Goal: Use online tool/utility: Utilize a website feature to perform a specific function

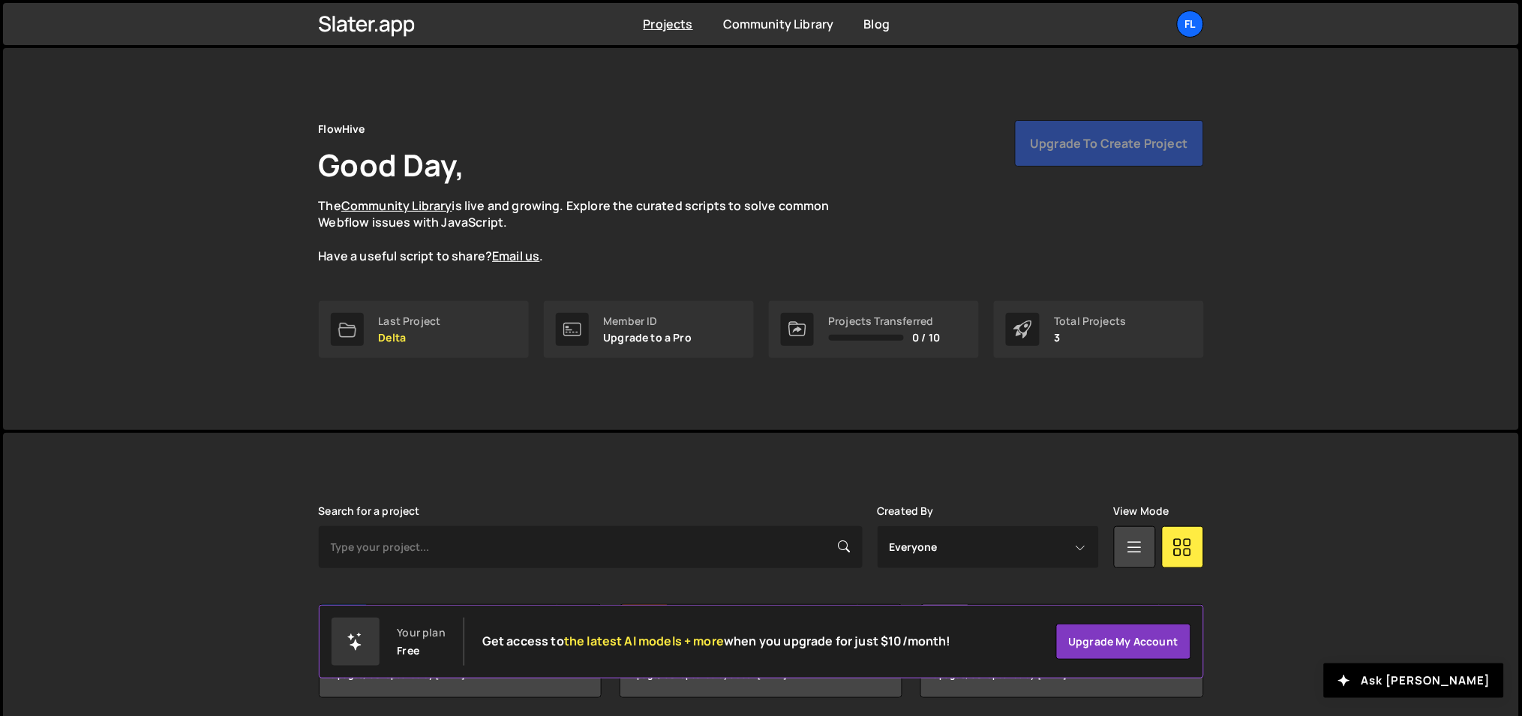
scroll to position [56, 0]
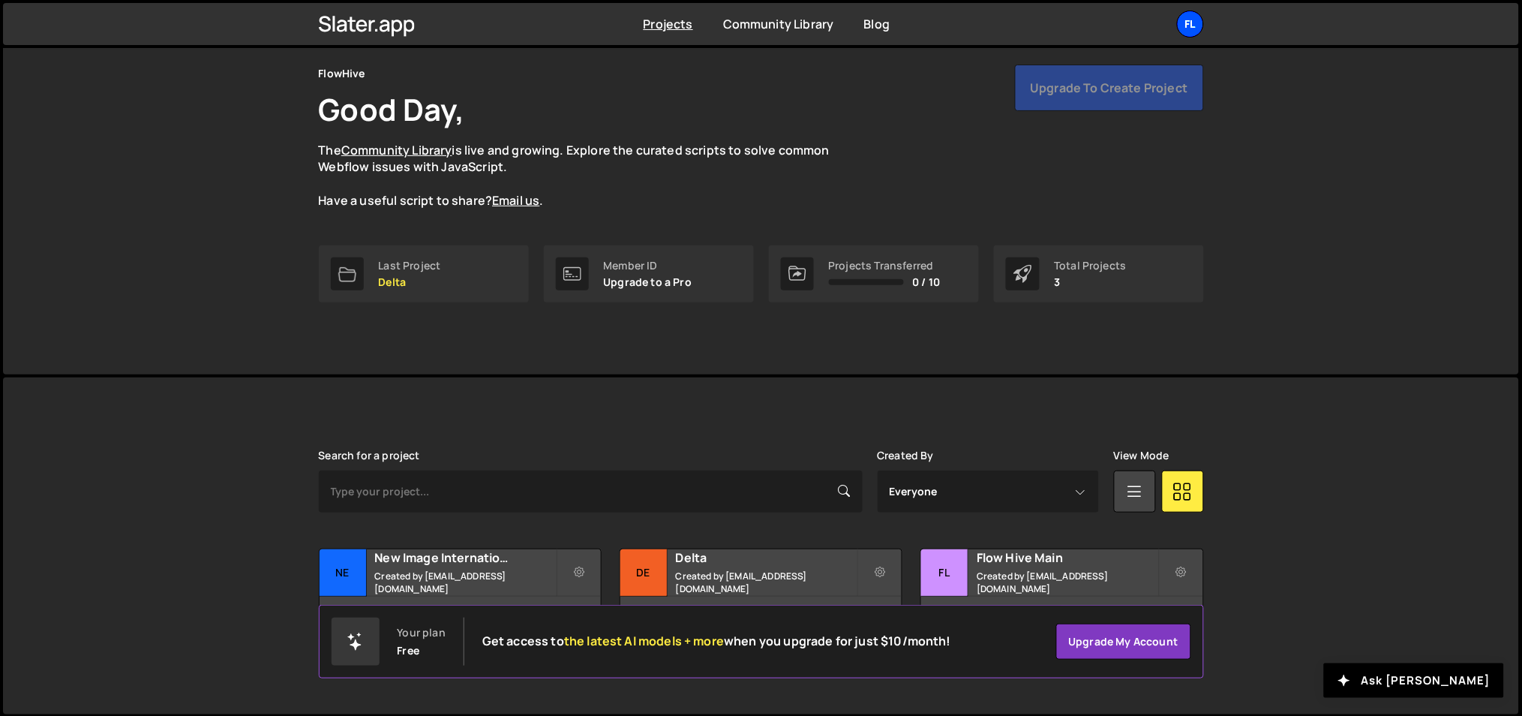
click at [1197, 22] on div "Fl" at bounding box center [1190, 24] width 27 height 27
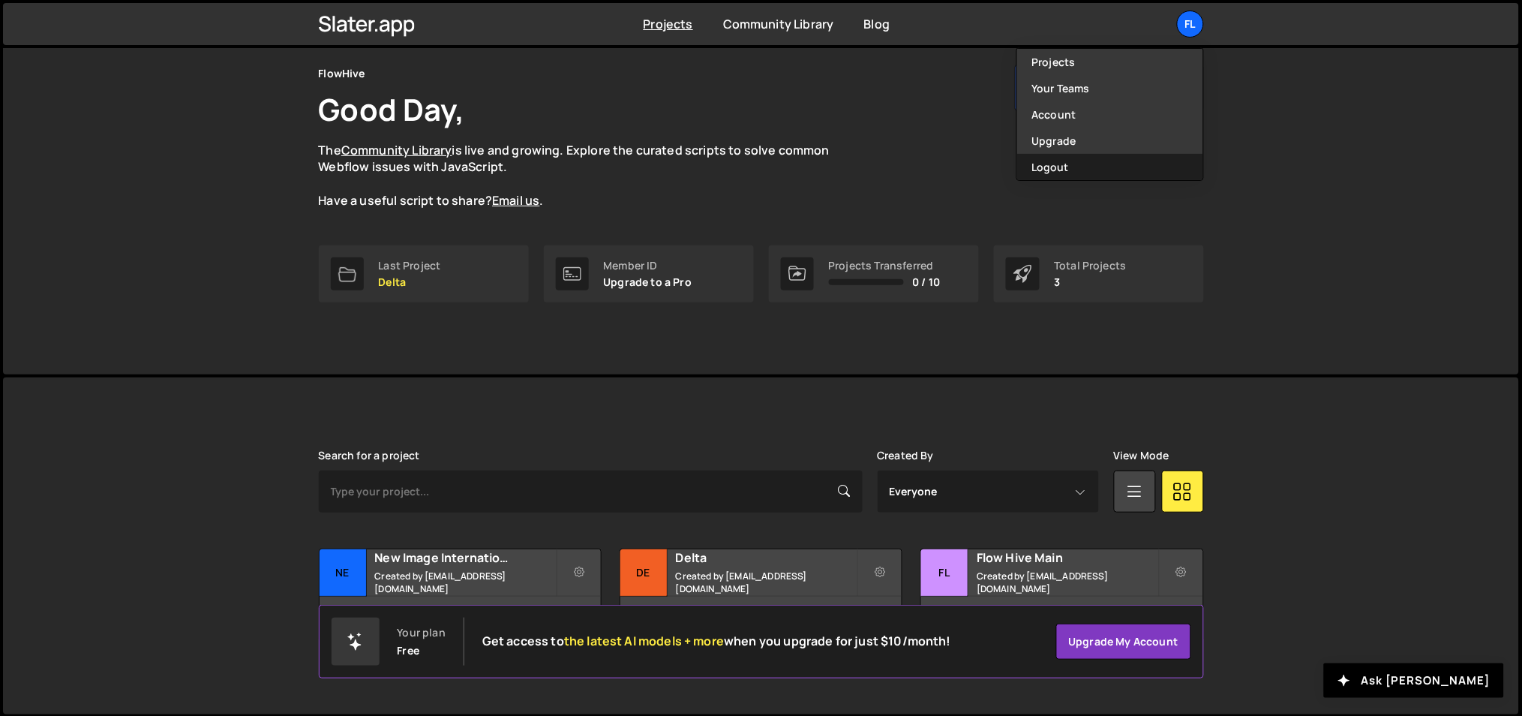
click at [1085, 165] on button "Logout" at bounding box center [1110, 167] width 186 height 26
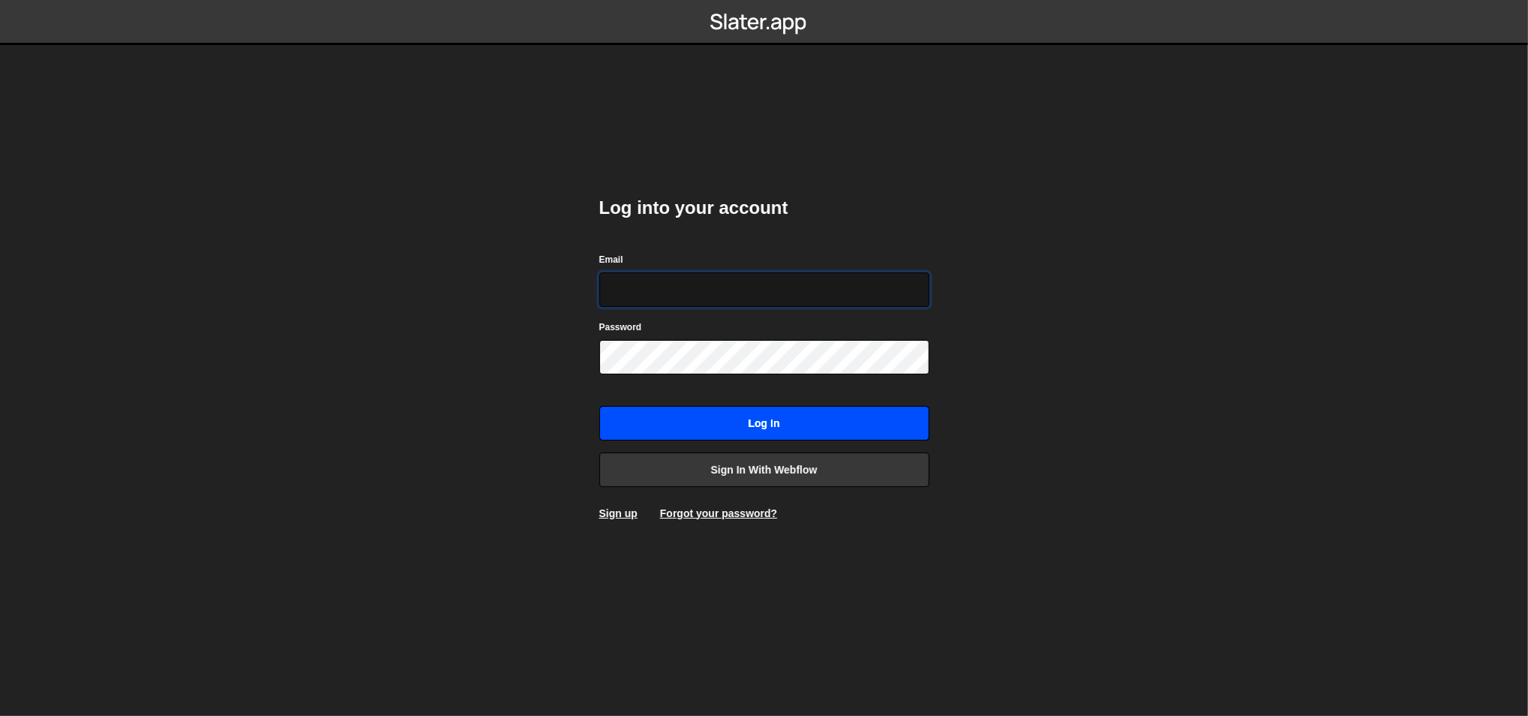
type input "[PERSON_NAME][EMAIL_ADDRESS][DOMAIN_NAME]"
click at [711, 413] on input "Log in" at bounding box center [764, 423] width 330 height 35
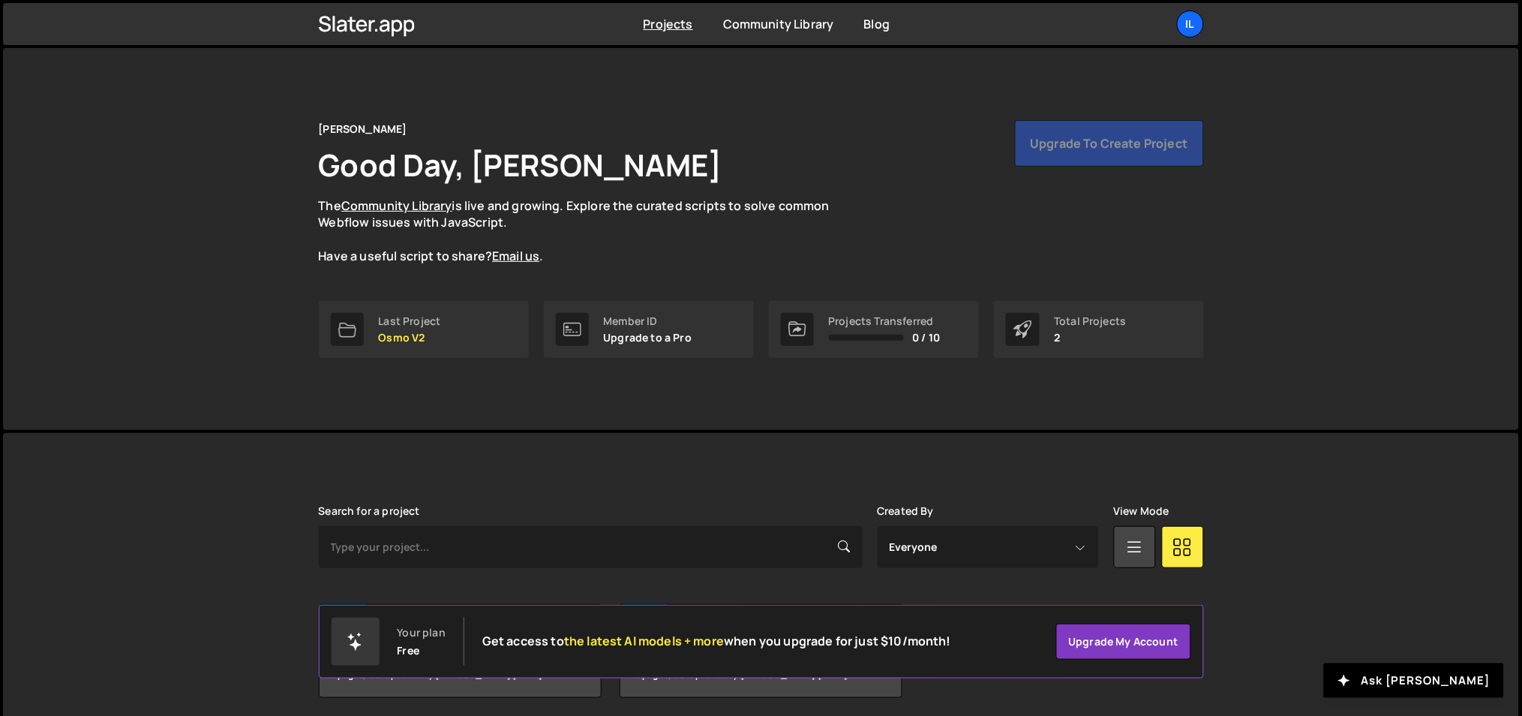
scroll to position [56, 0]
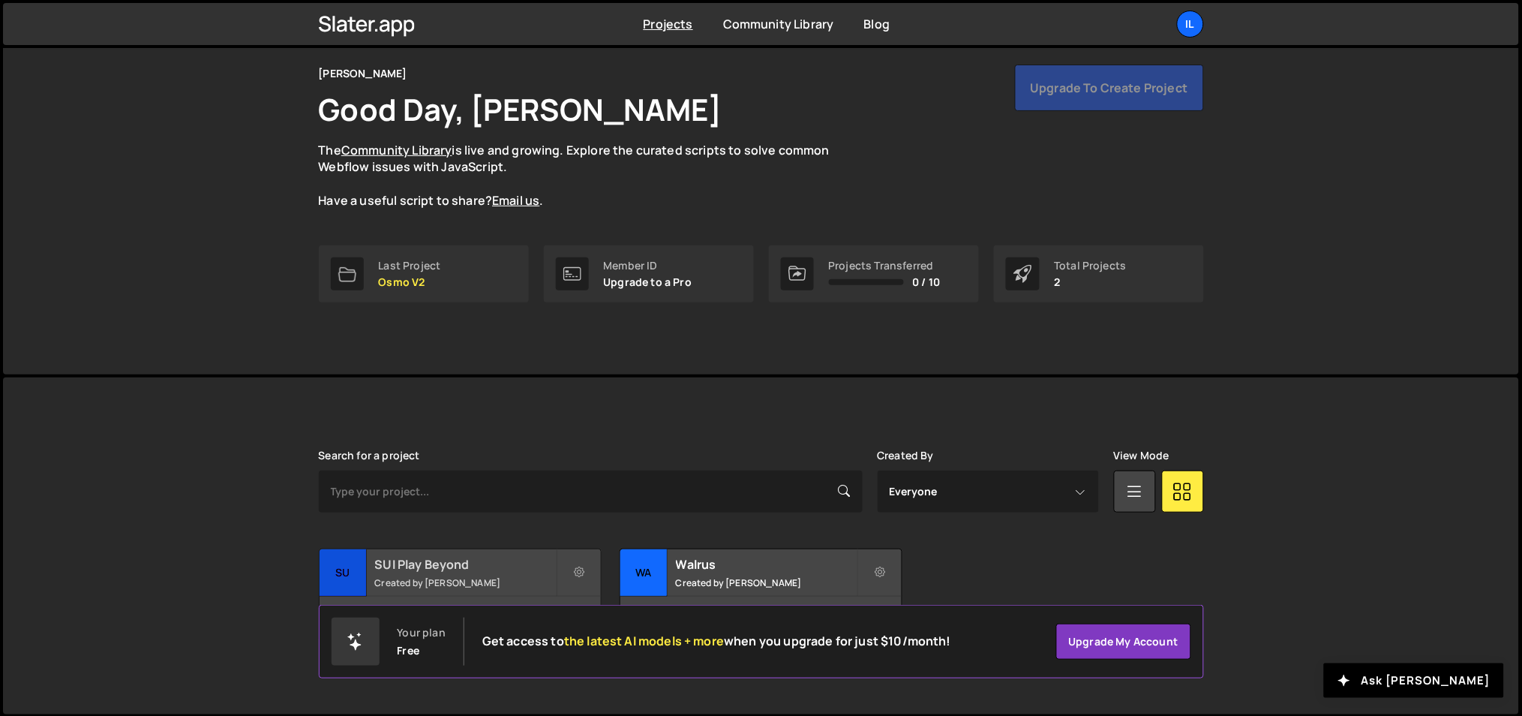
click at [431, 577] on small "Created by Ilja van Eck" at bounding box center [465, 582] width 181 height 13
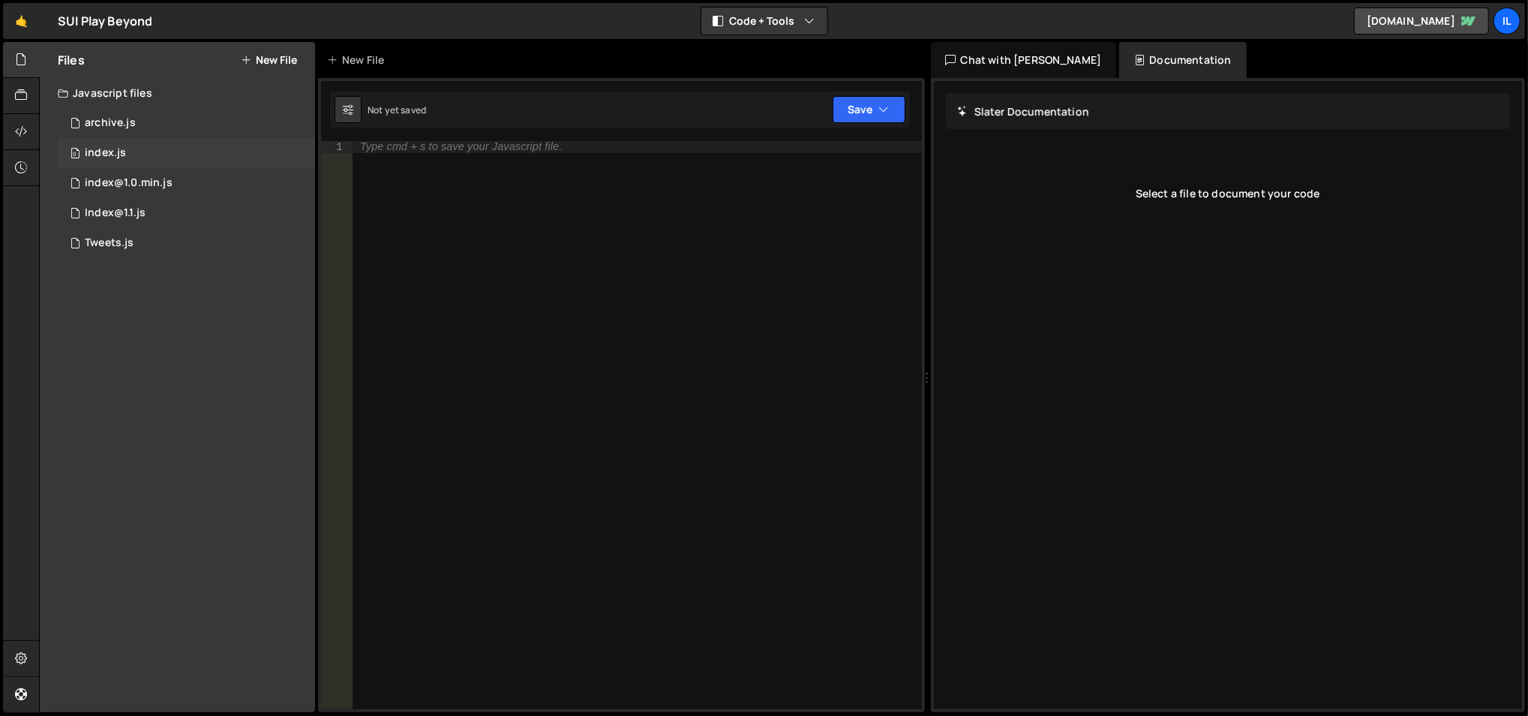
click at [188, 152] on div "0 index.js 0" at bounding box center [186, 153] width 257 height 30
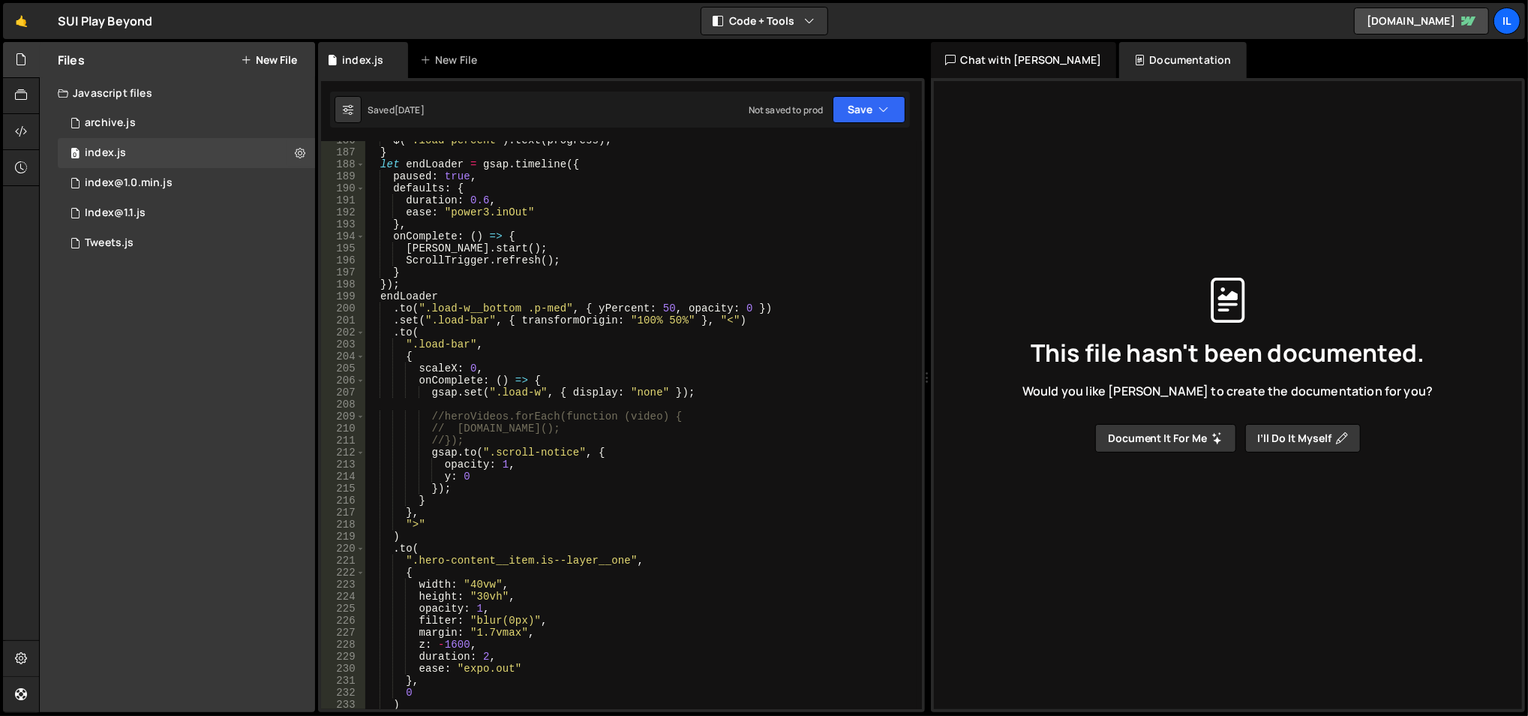
scroll to position [2493, 0]
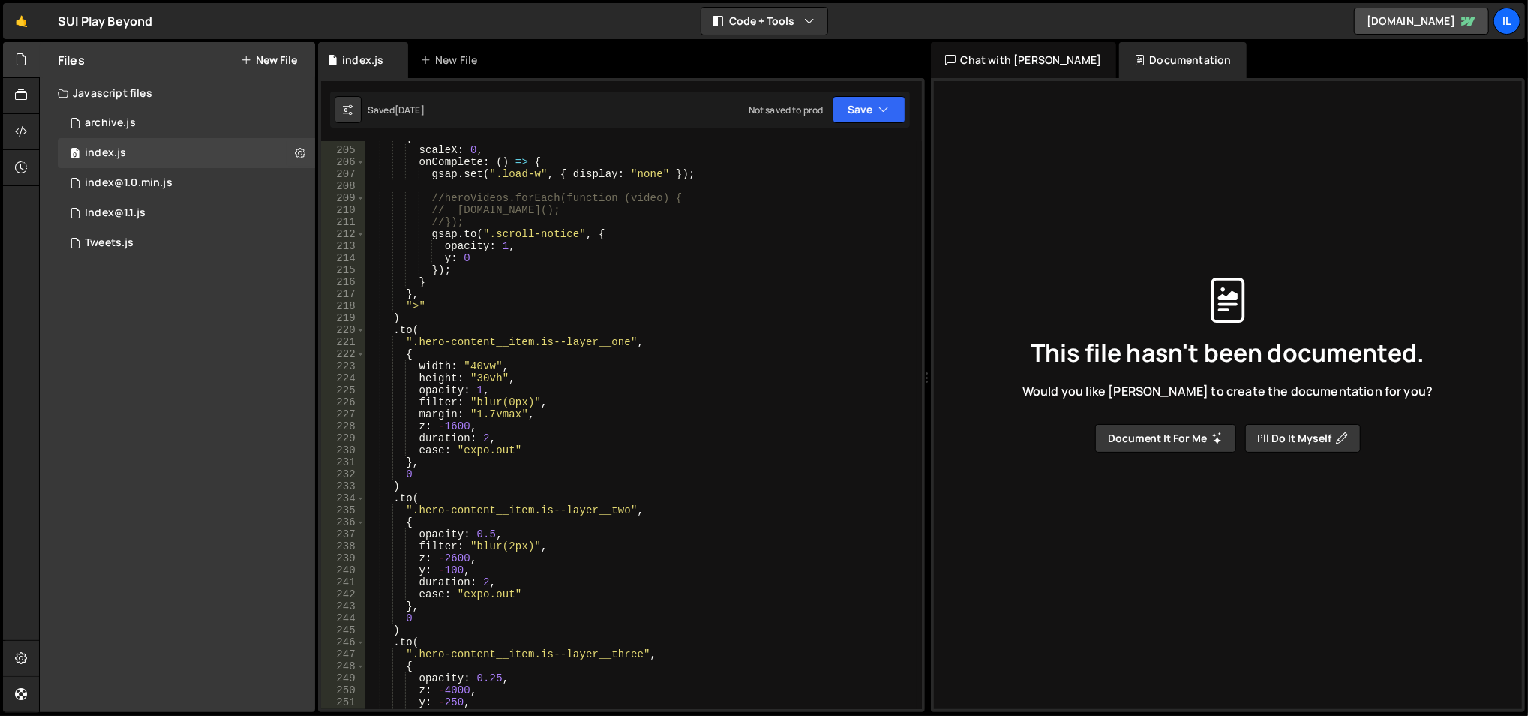
type textarea "},"
click at [577, 461] on div "{ scaleX : 0 , onComplete : ( ) => { gsap . set ( ".load-w" , { display : "none…" at bounding box center [641, 428] width 553 height 593
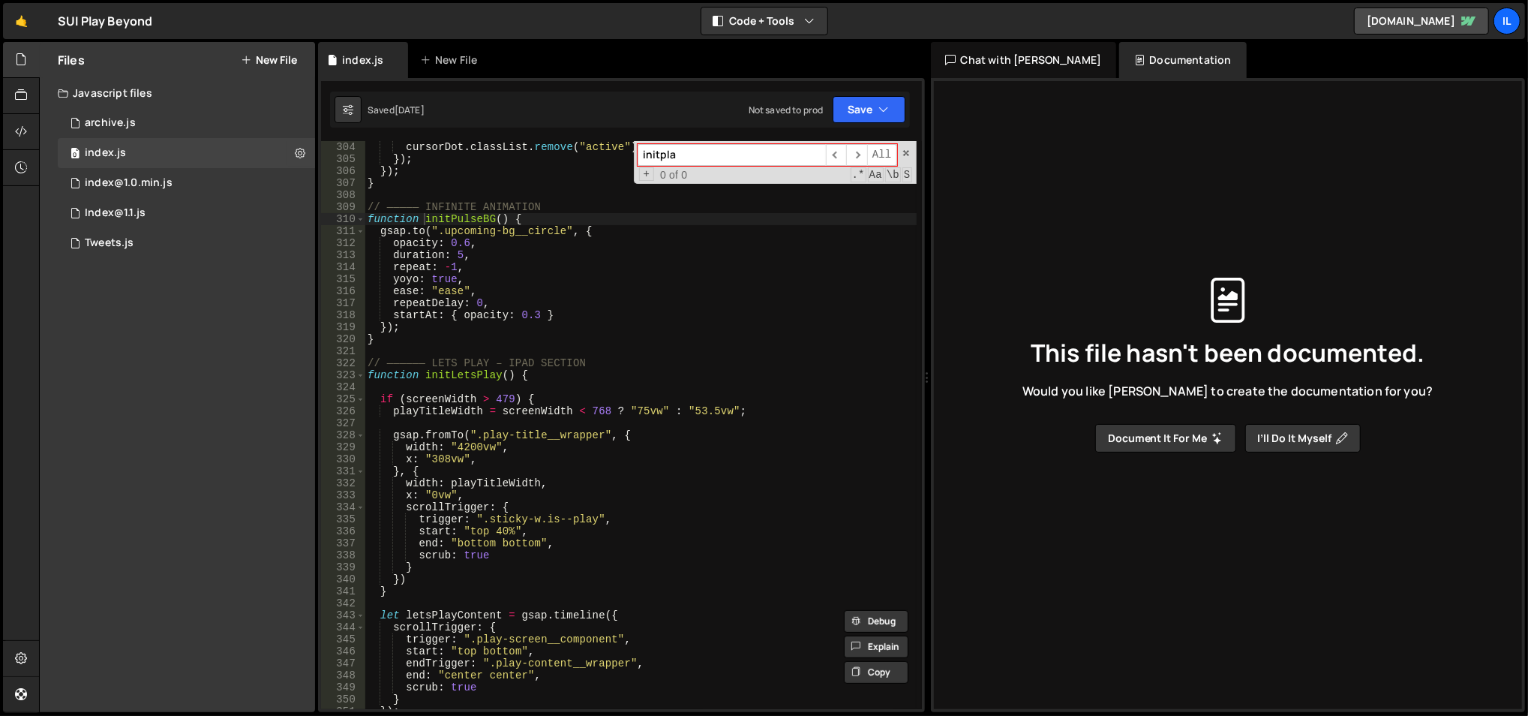
scroll to position [3760, 0]
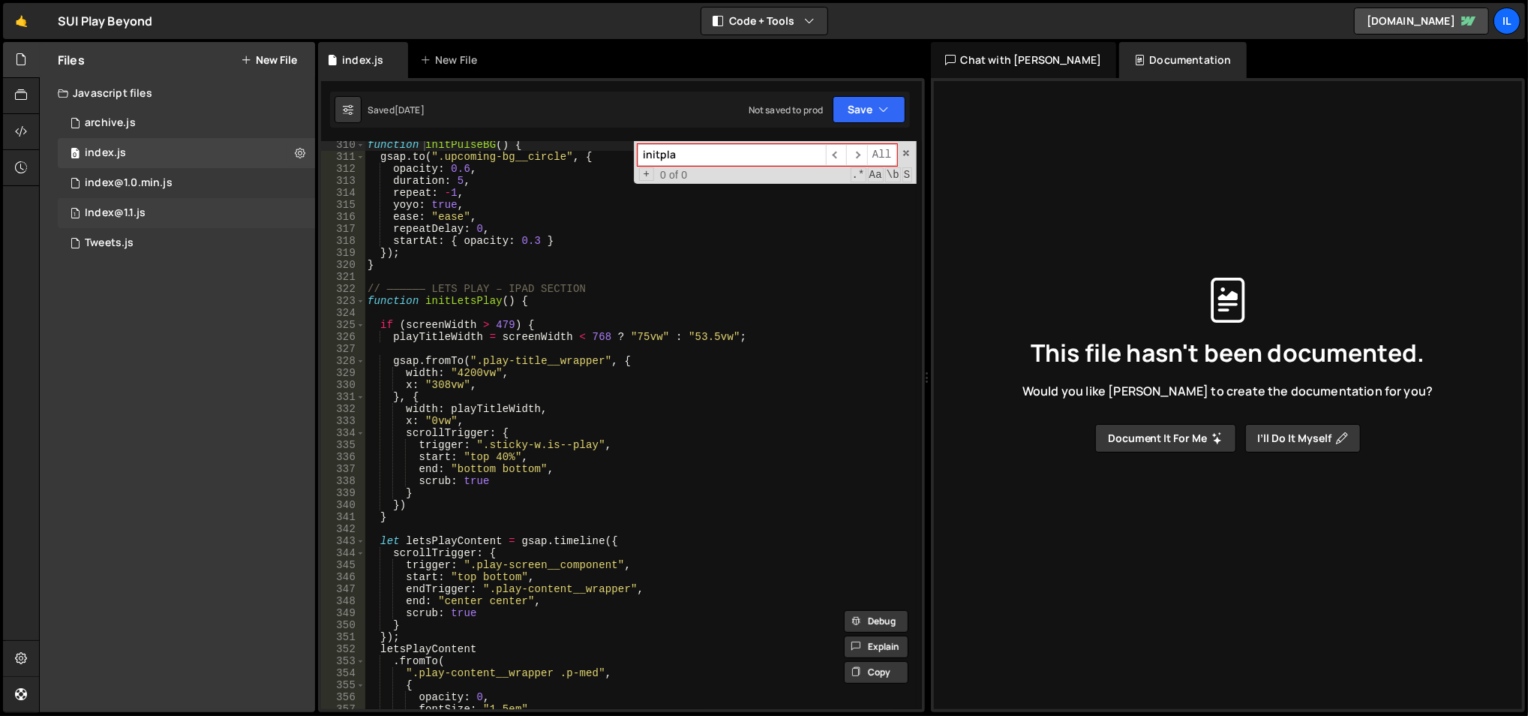
type input "initpla"
click at [196, 214] on div "1 Index@1.1.js 0" at bounding box center [186, 213] width 257 height 30
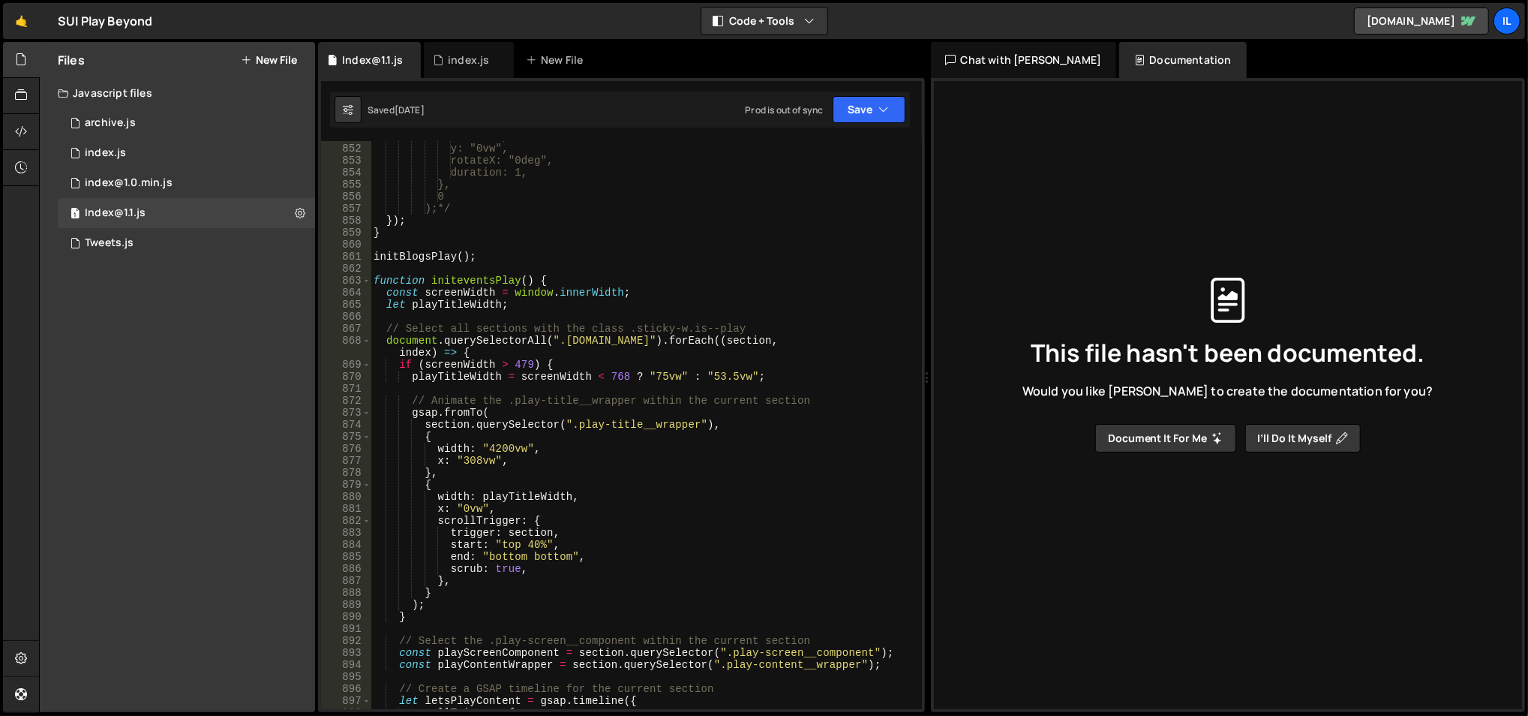
scroll to position [10420, 0]
click at [548, 452] on div "z: "0vw", y: "0vw", rotateX: "0deg", duration: 1, }, 0 );*/ }) ; } initBlogsPla…" at bounding box center [644, 425] width 547 height 593
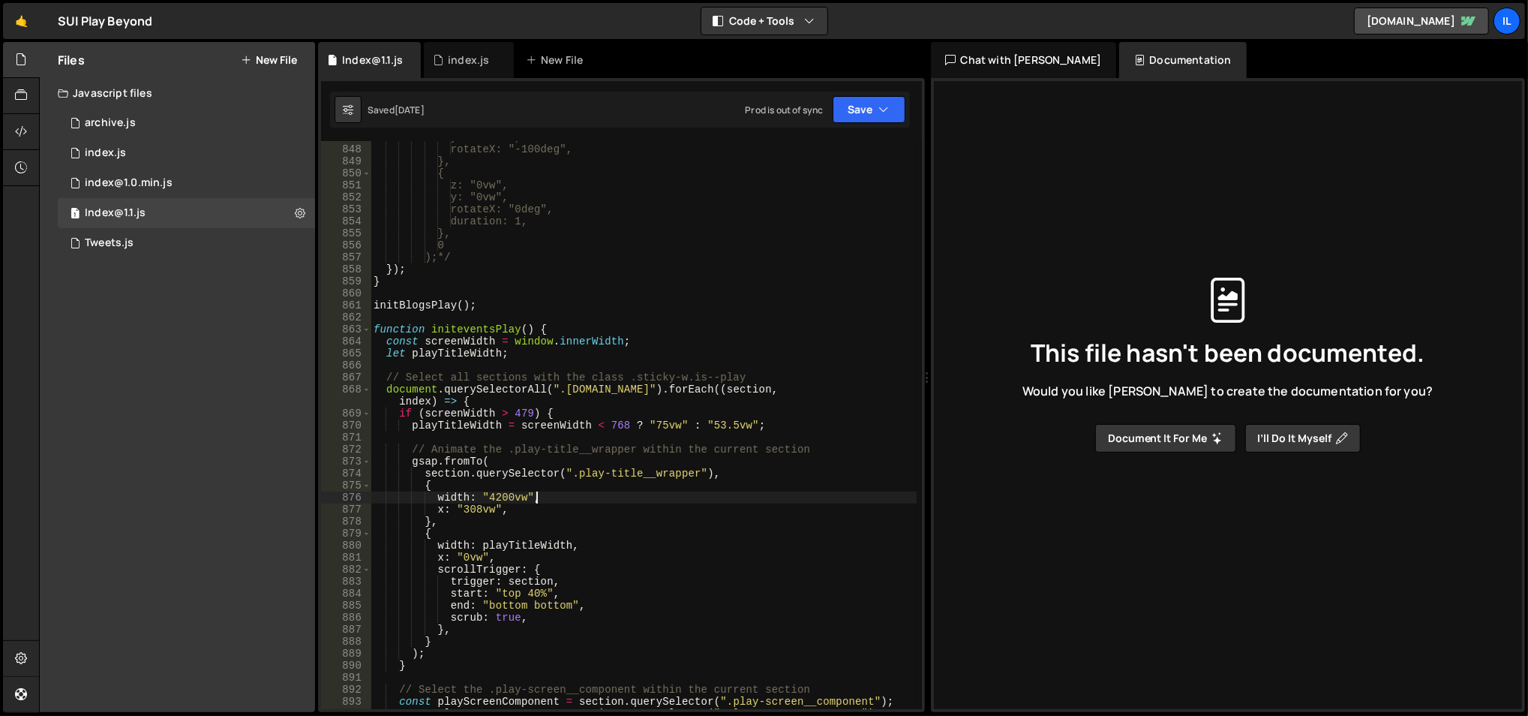
scroll to position [10369, 0]
click at [470, 511] on div "y: "-25vw", rotateX: "-100deg", }, { z: "0vw", y: "0vw", rotateX: "0deg", durat…" at bounding box center [644, 427] width 547 height 593
click at [493, 471] on div "y: "-25vw", rotateX: "-100deg", }, { z: "0vw", y: "0vw", rotateX: "0deg", durat…" at bounding box center [644, 427] width 547 height 593
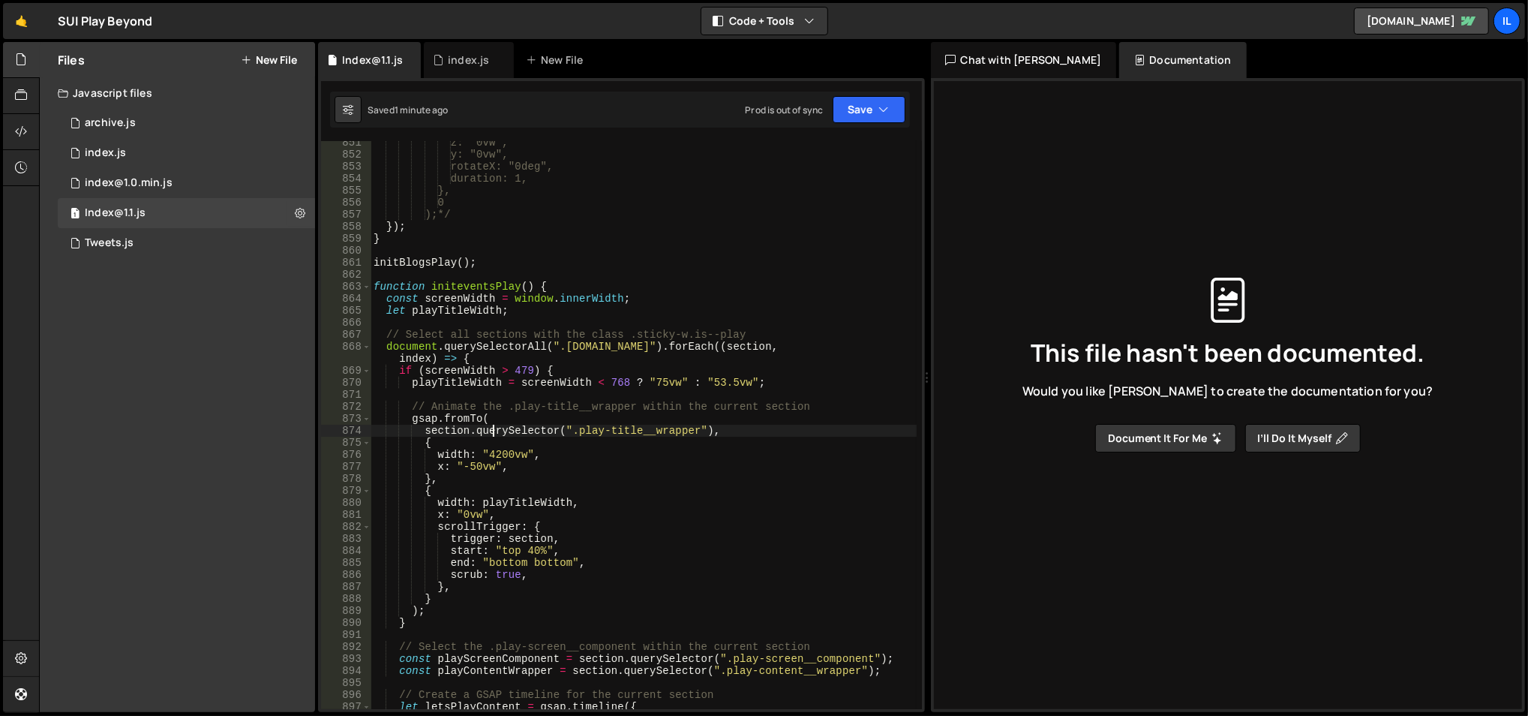
scroll to position [10418, 0]
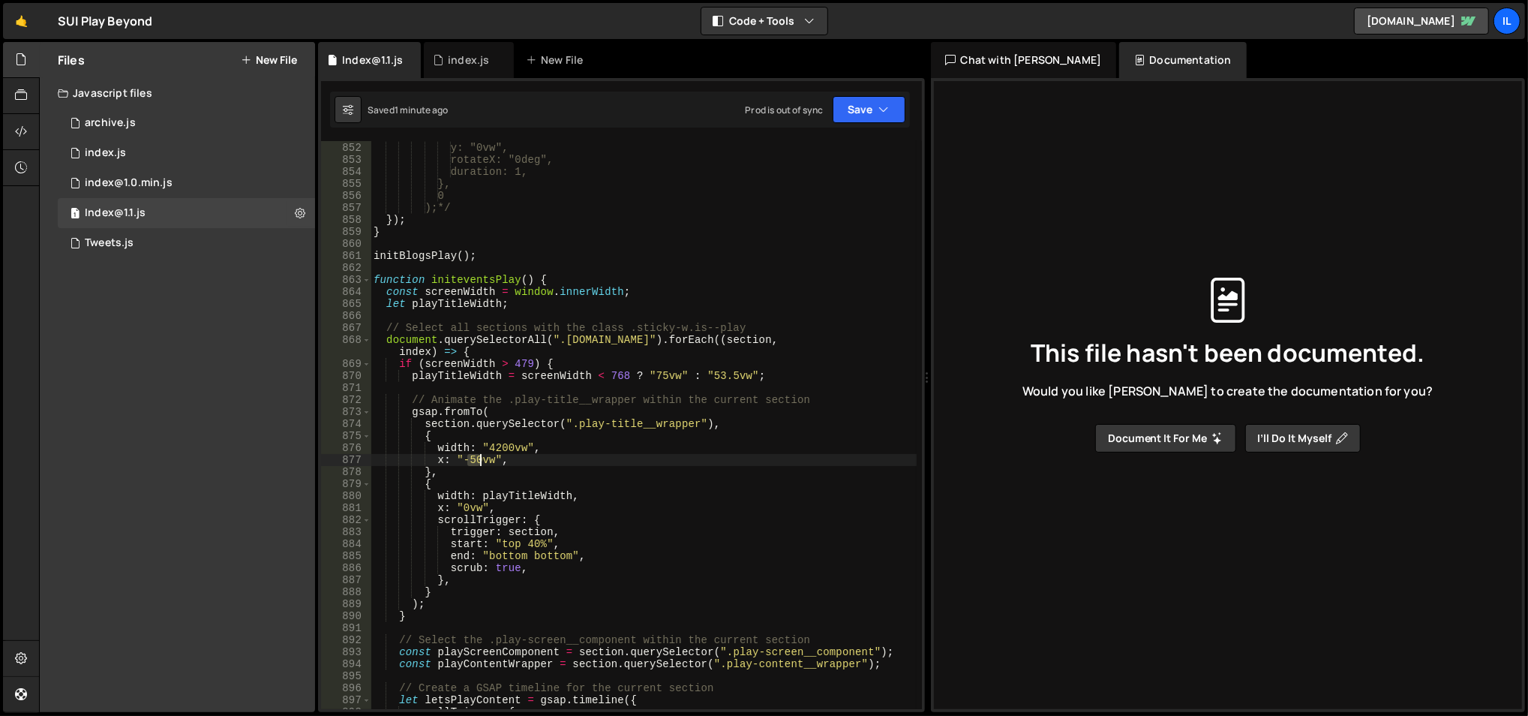
drag, startPoint x: 468, startPoint y: 456, endPoint x: 480, endPoint y: 460, distance: 12.6
click at [480, 460] on div "z: "0vw", y: "0vw", rotateX: "0deg", duration: 1, }, 0 );*/ }) ; } initBlogsPla…" at bounding box center [644, 426] width 547 height 593
paste textarea "-128vw"
click at [507, 447] on div "z: "0vw", y: "0vw", rotateX: "0deg", duration: 1, }, 0 );*/ }) ; } initBlogsPla…" at bounding box center [644, 426] width 547 height 593
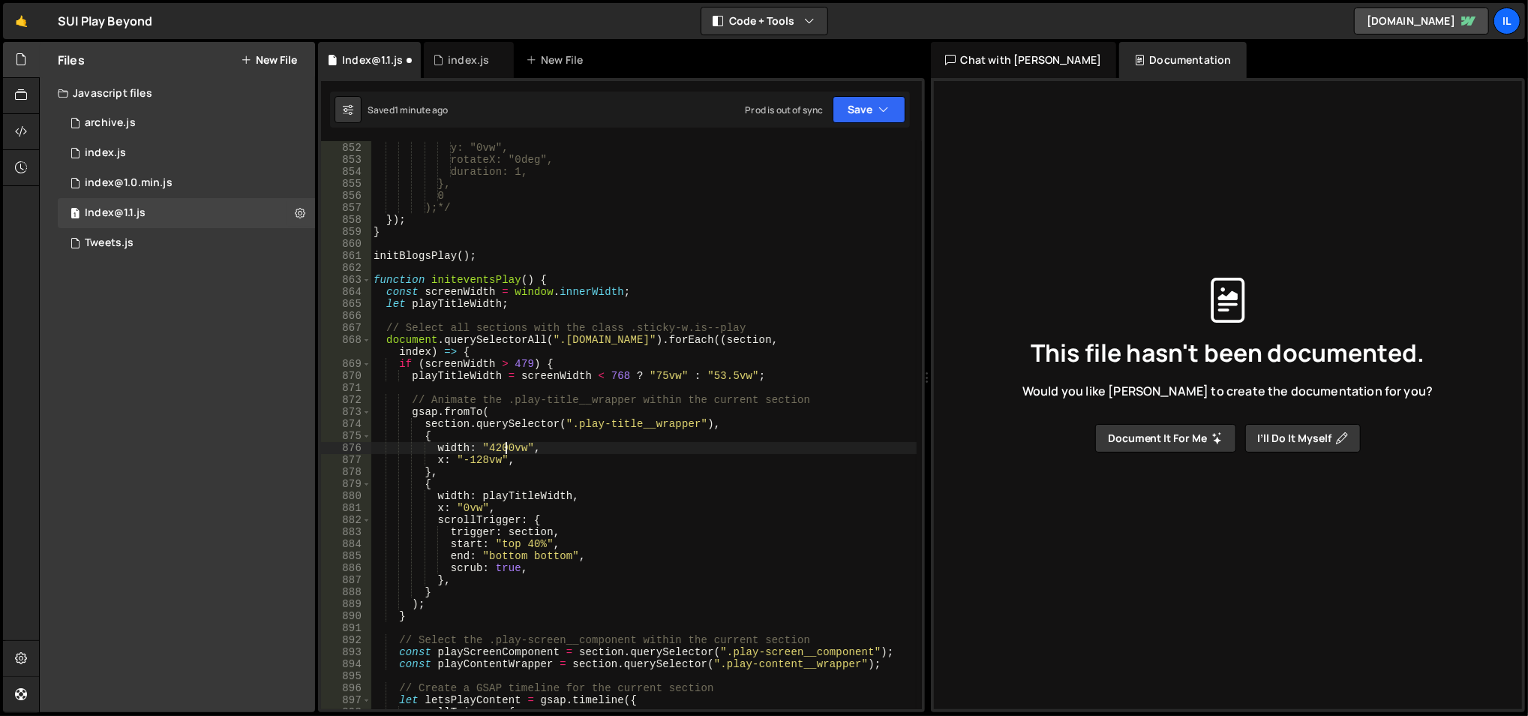
click at [507, 447] on div "z: "0vw", y: "0vw", rotateX: "0deg", duration: 1, }, 0 );*/ }) ; } initBlogsPla…" at bounding box center [644, 426] width 547 height 593
paste textarea "15219"
type textarea "width: "15219vw","
